Goal: Information Seeking & Learning: Find specific page/section

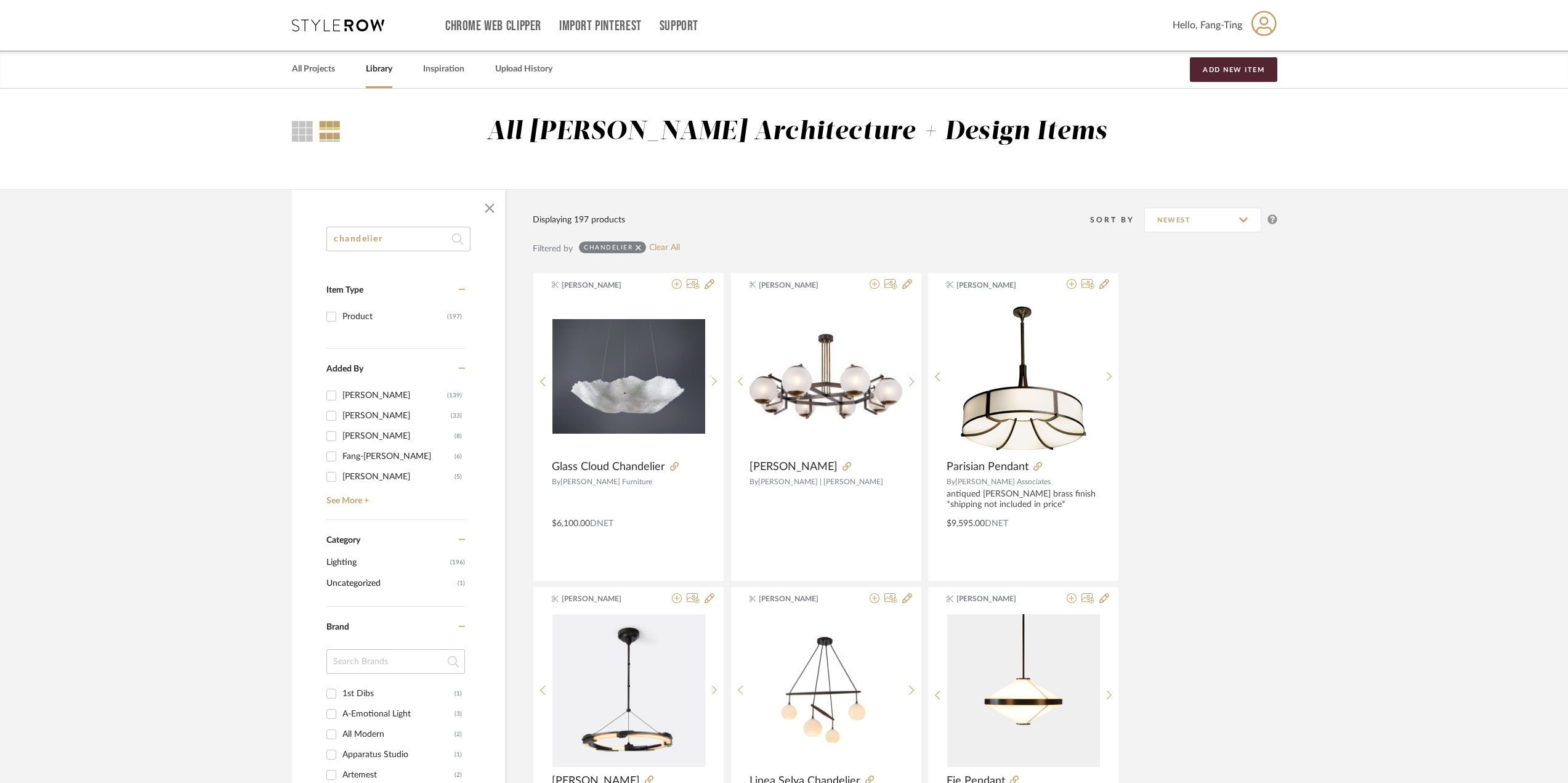
click at [406, 237] on input "chandelier" at bounding box center [398, 239] width 144 height 25
click at [406, 237] on input "chandelier" at bounding box center [398, 239] width 144 height 25
type input "semi flush"
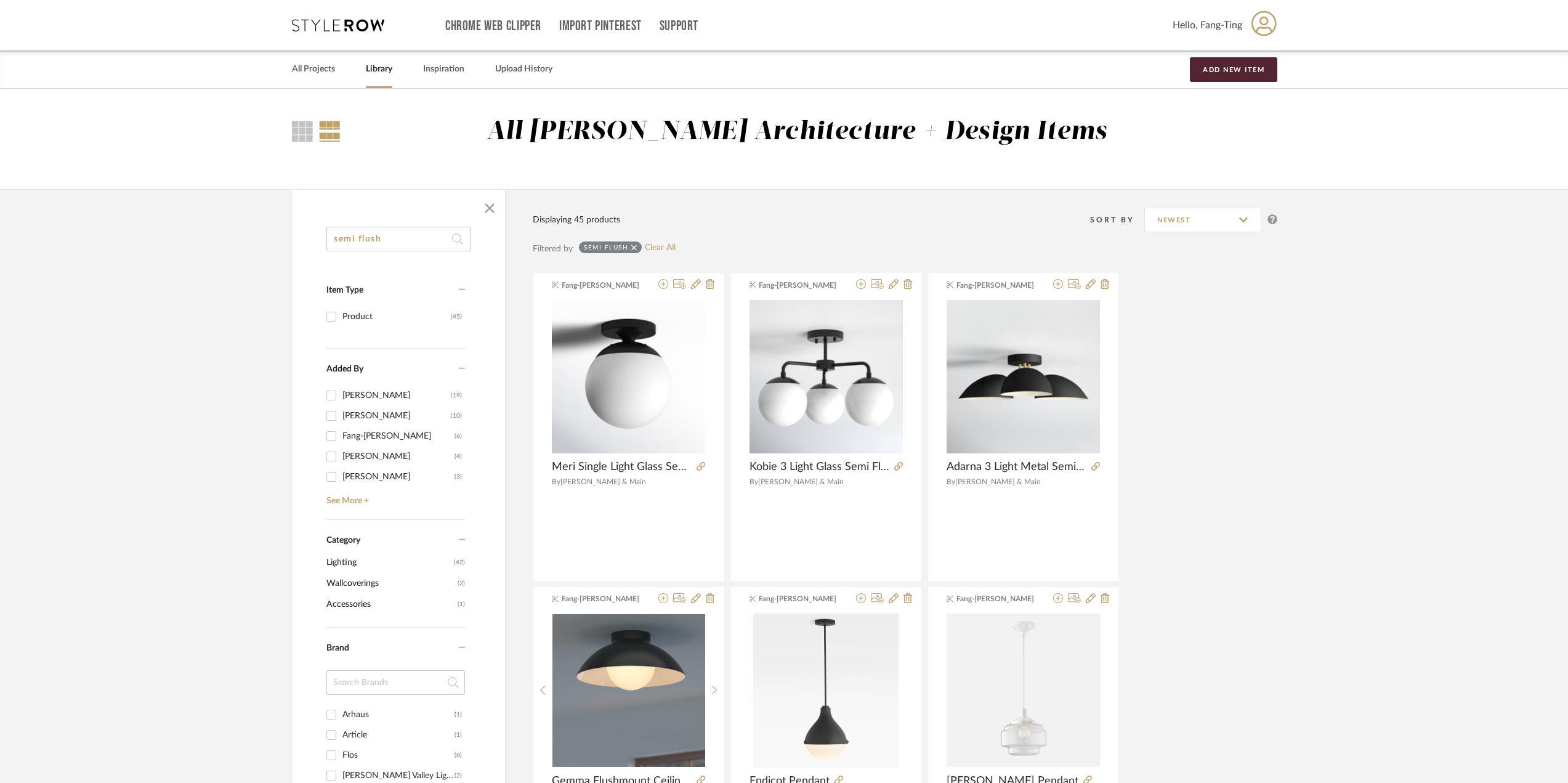
click at [329, 394] on input "[PERSON_NAME] (19)" at bounding box center [331, 395] width 20 height 20
checkbox input "true"
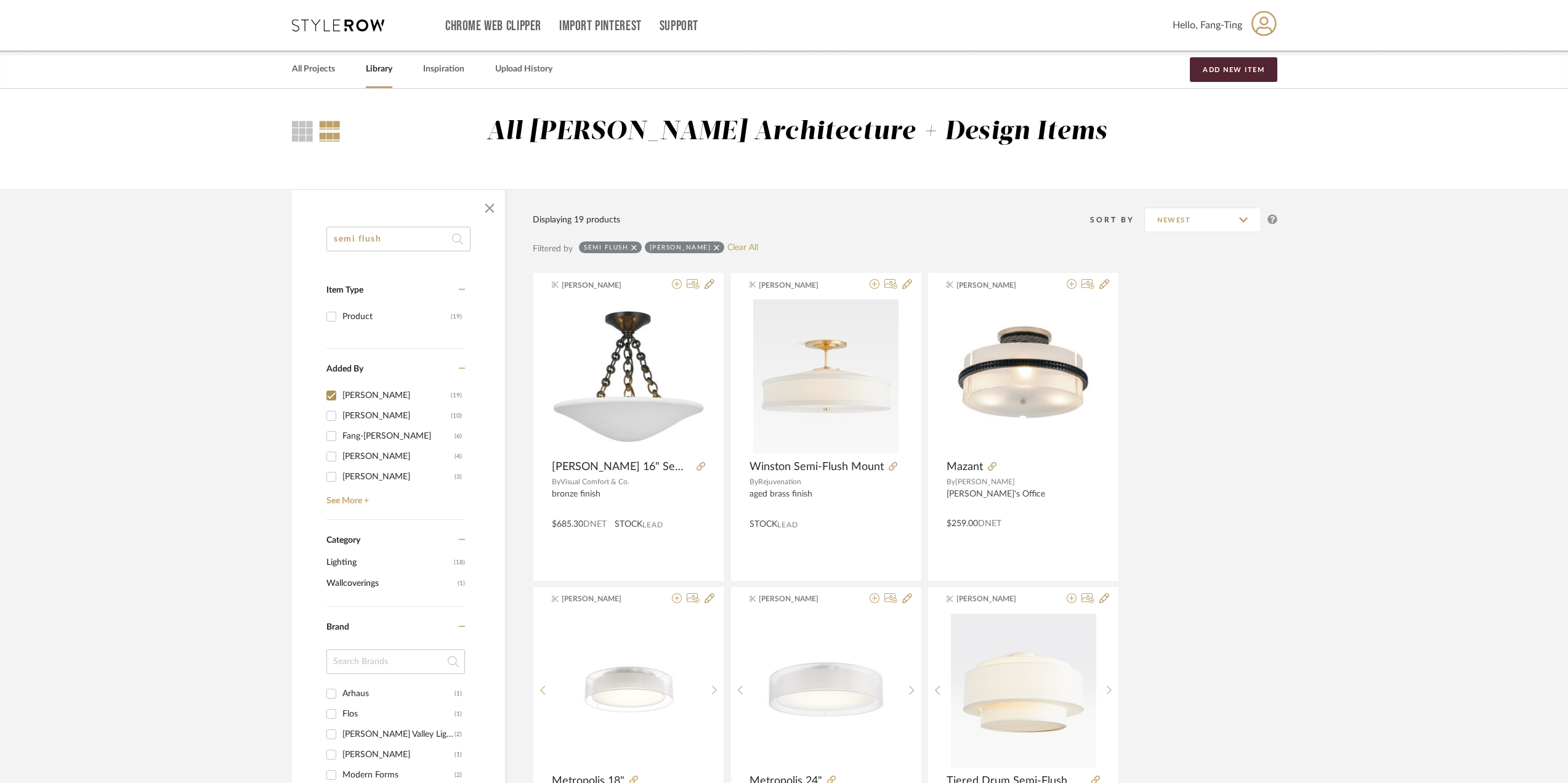
click at [329, 415] on input "[PERSON_NAME] (10)" at bounding box center [331, 415] width 20 height 20
checkbox input "true"
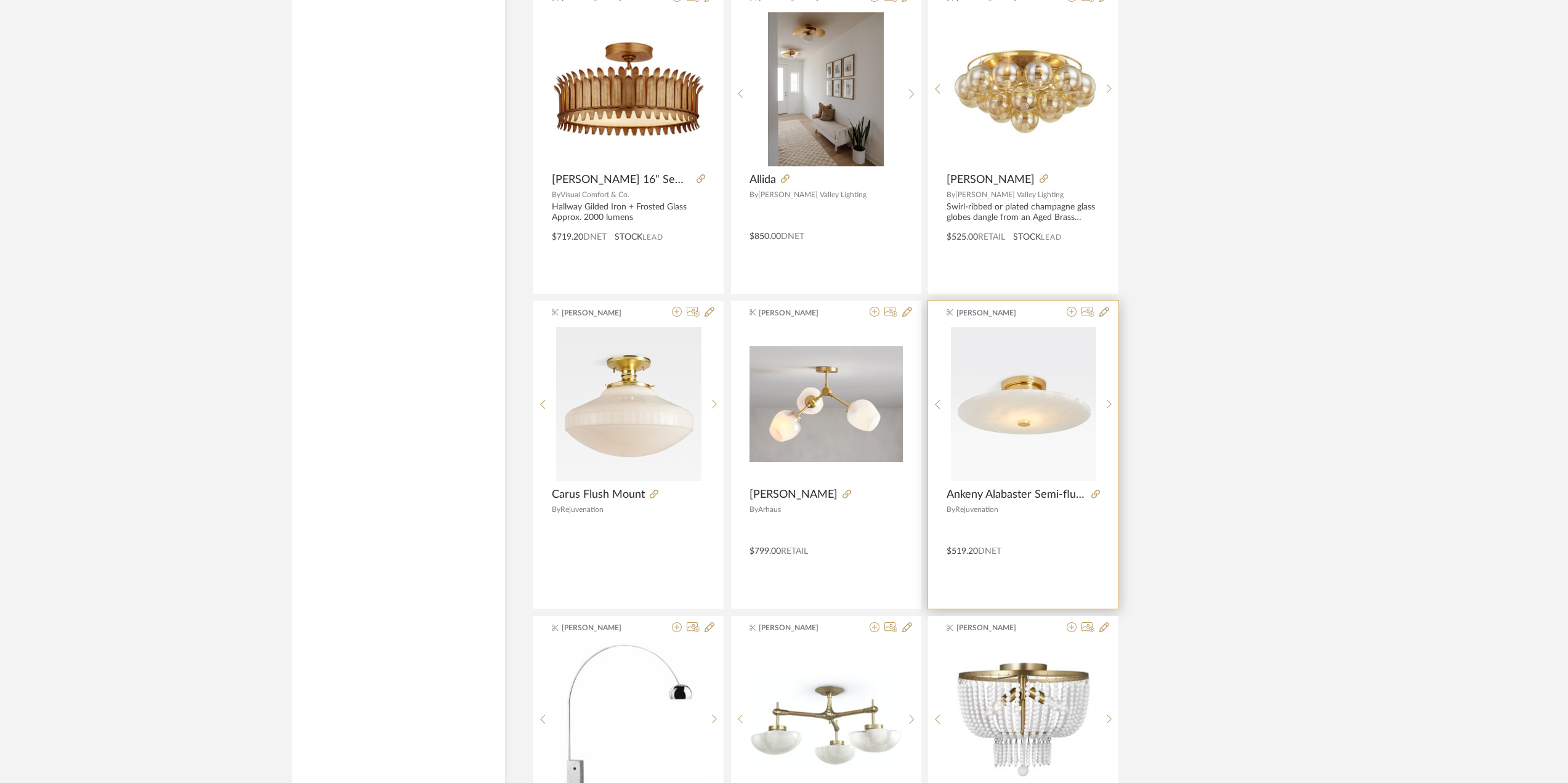
scroll to position [1232, 0]
drag, startPoint x: 1040, startPoint y: 429, endPoint x: 1018, endPoint y: 430, distance: 22.0
click at [1018, 430] on img "0" at bounding box center [1023, 403] width 145 height 154
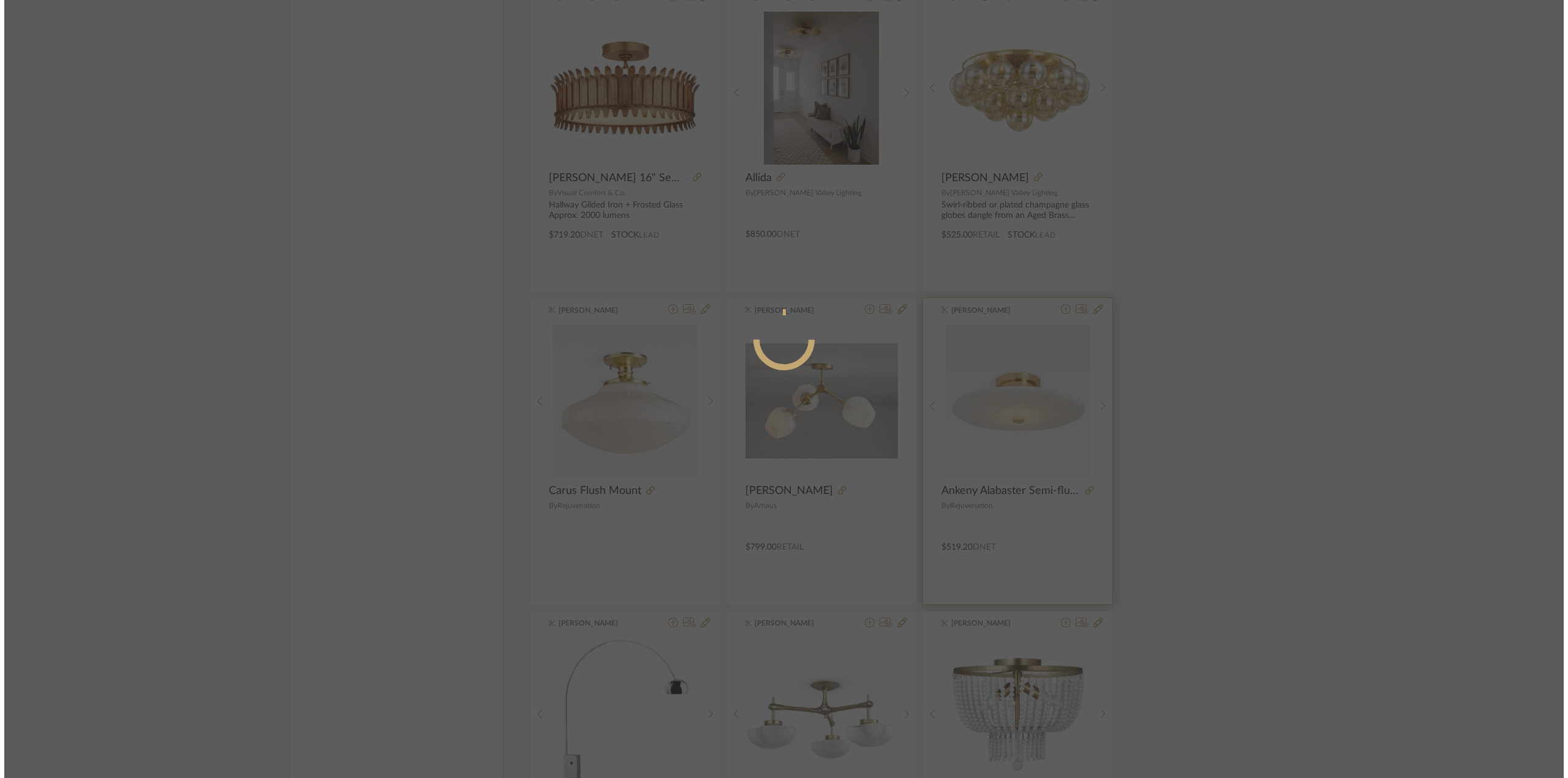
scroll to position [0, 0]
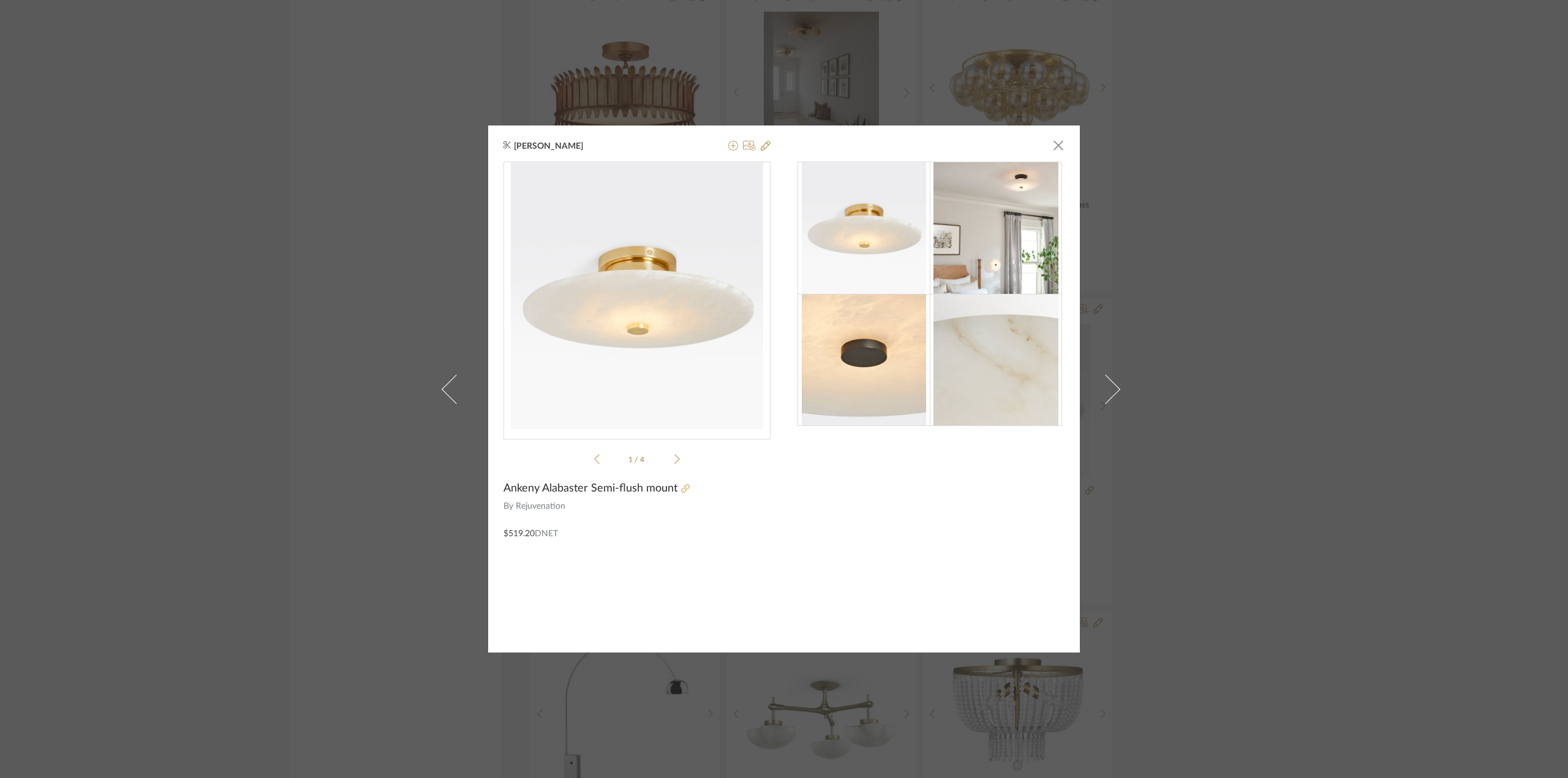
click at [681, 486] on icon at bounding box center [685, 488] width 9 height 9
click at [209, 261] on div "[PERSON_NAME] × 1 / 4 Ankeny Alabaster Semi-flush mount By Rejuvenation $519.20…" at bounding box center [784, 389] width 1568 height 778
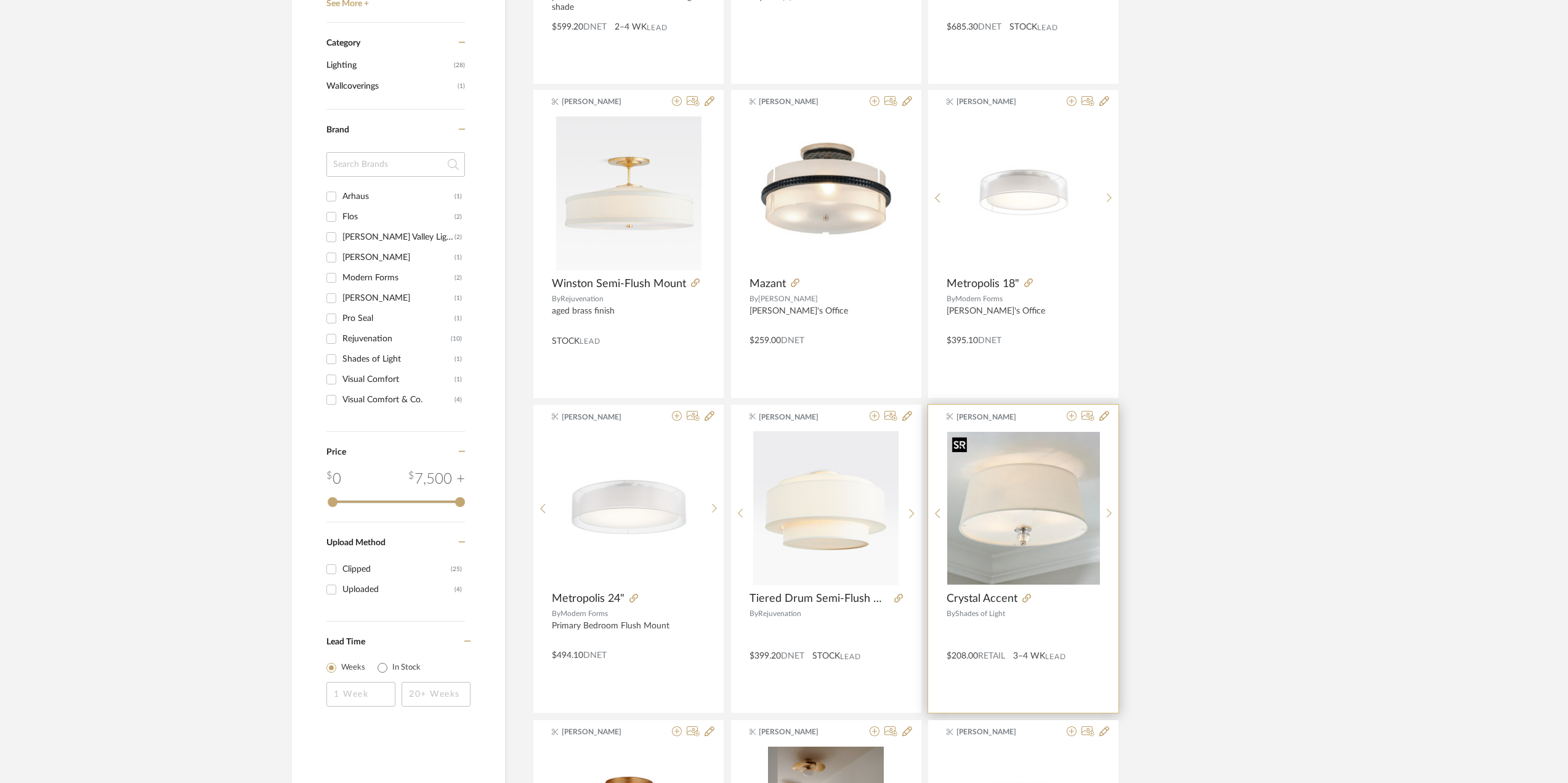
scroll to position [128, 0]
